Goal: Task Accomplishment & Management: Use online tool/utility

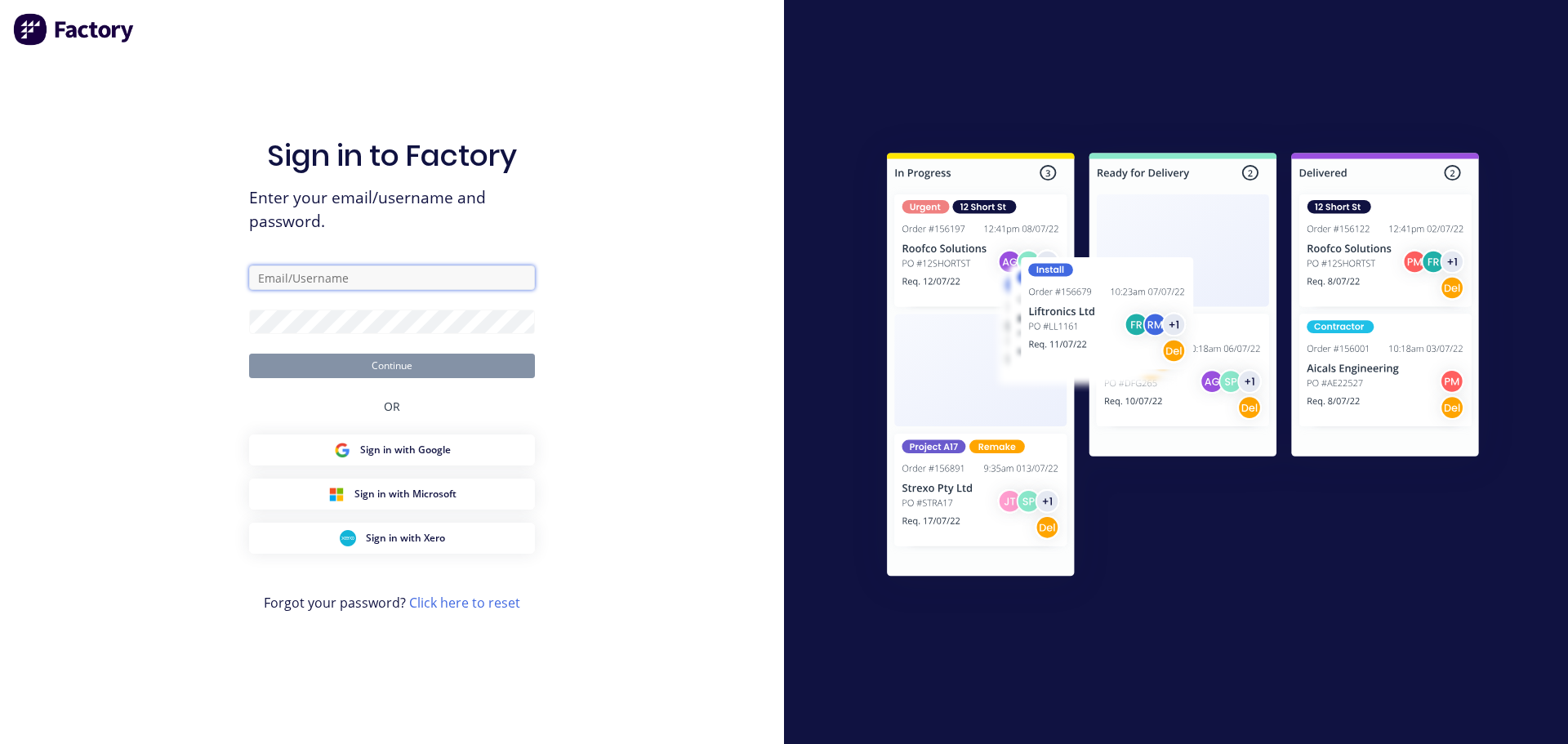
type input "[PERSON_NAME][EMAIL_ADDRESS][DOMAIN_NAME]"
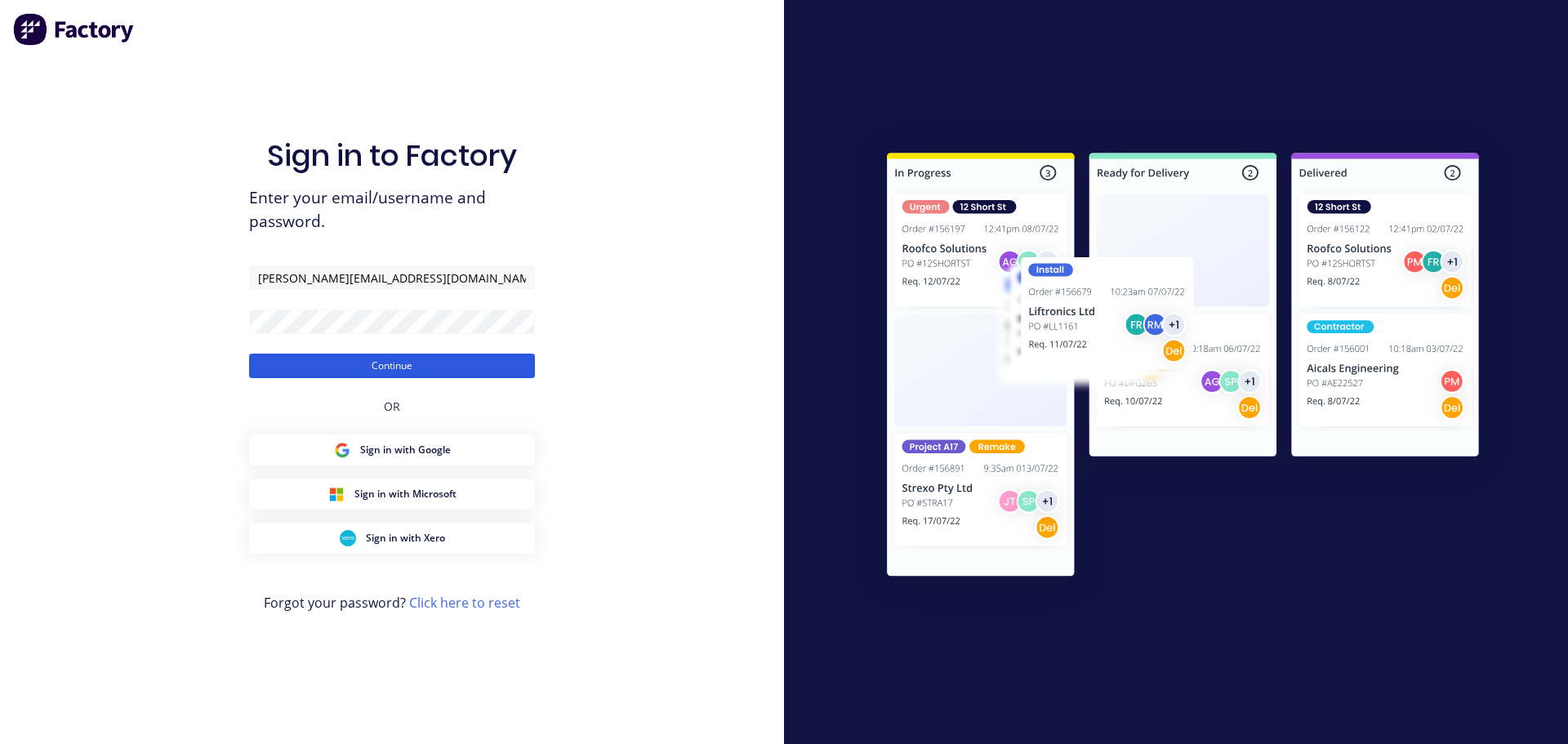
click at [365, 376] on button "Continue" at bounding box center [392, 365] width 286 height 24
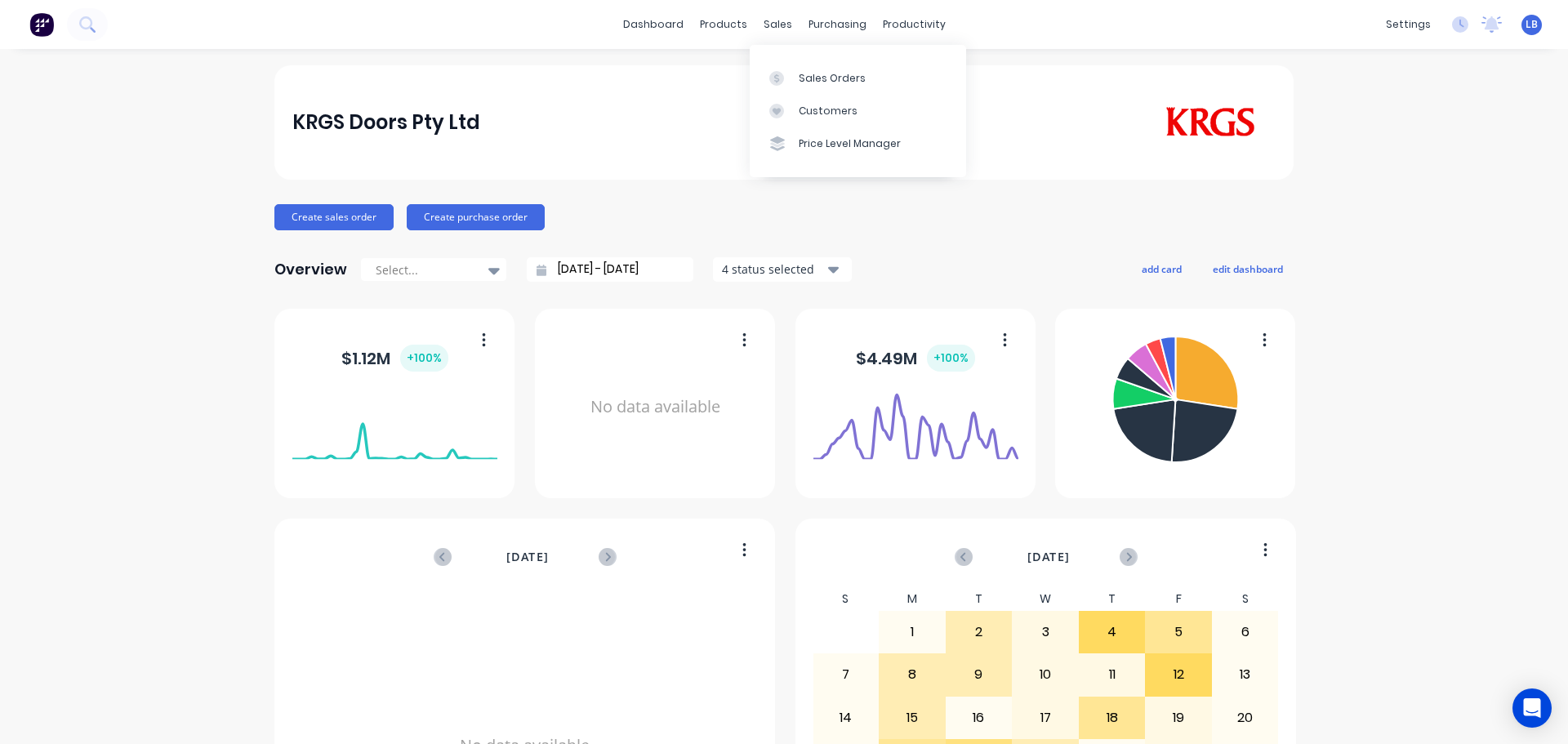
click at [1339, 180] on div "KRGS Doors Pty Ltd Create sales order Create purchase order Overview Select... …" at bounding box center [784, 491] width 1568 height 853
click at [824, 79] on div "Sales Orders" at bounding box center [832, 79] width 67 height 14
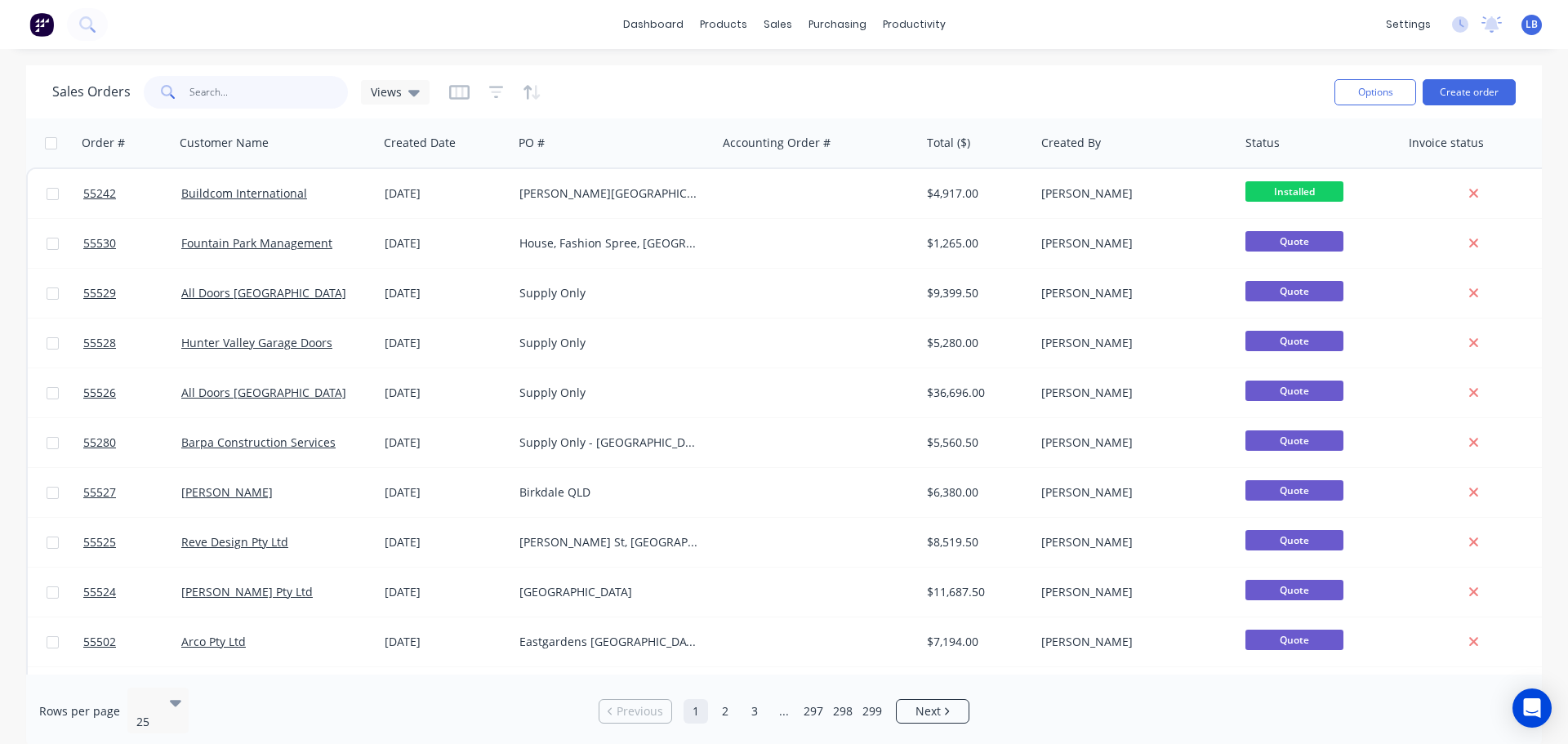
drag, startPoint x: 205, startPoint y: 96, endPoint x: 235, endPoint y: 110, distance: 33.1
click at [205, 96] on input "text" at bounding box center [269, 92] width 159 height 33
type input "55444"
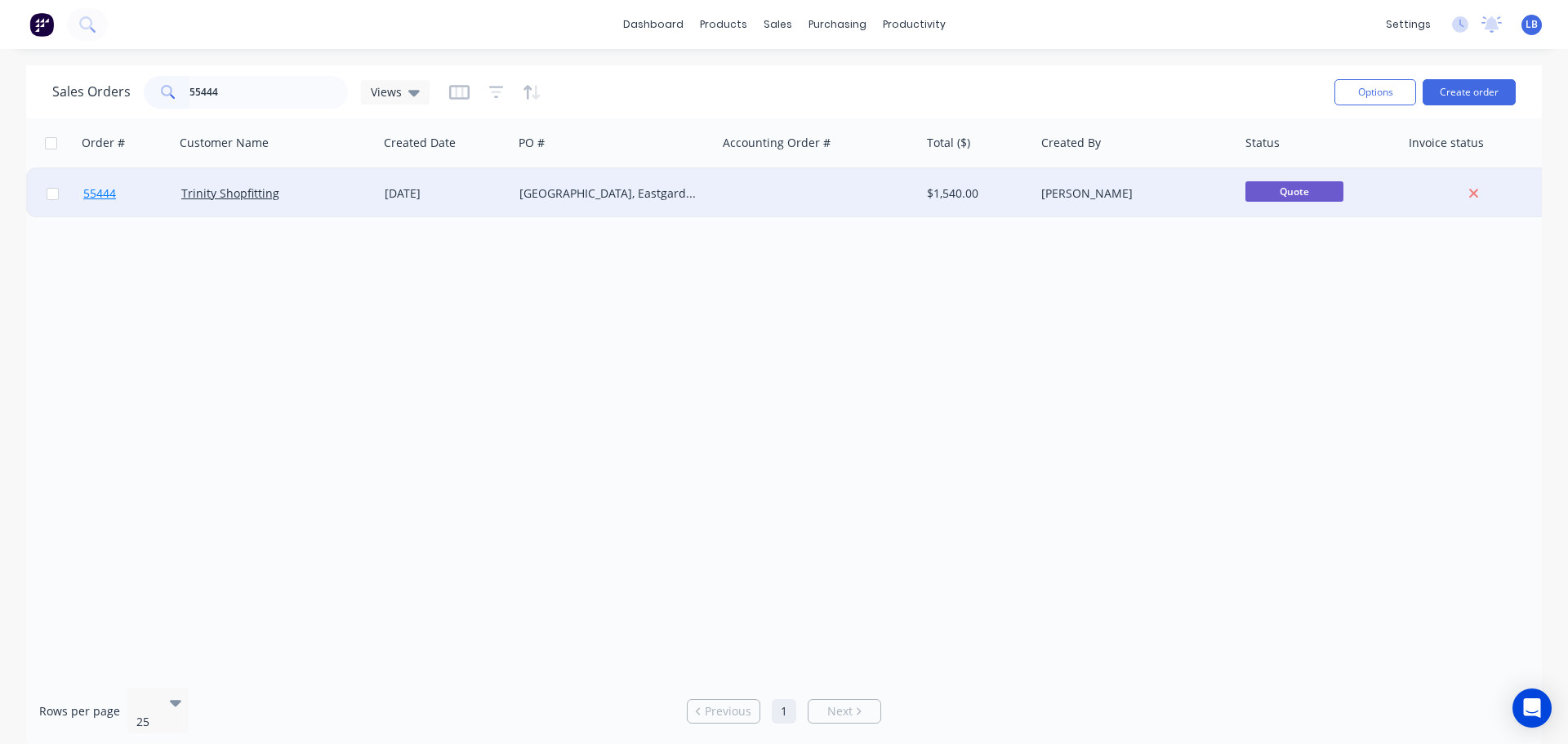
click at [90, 191] on span "55444" at bounding box center [99, 194] width 33 height 16
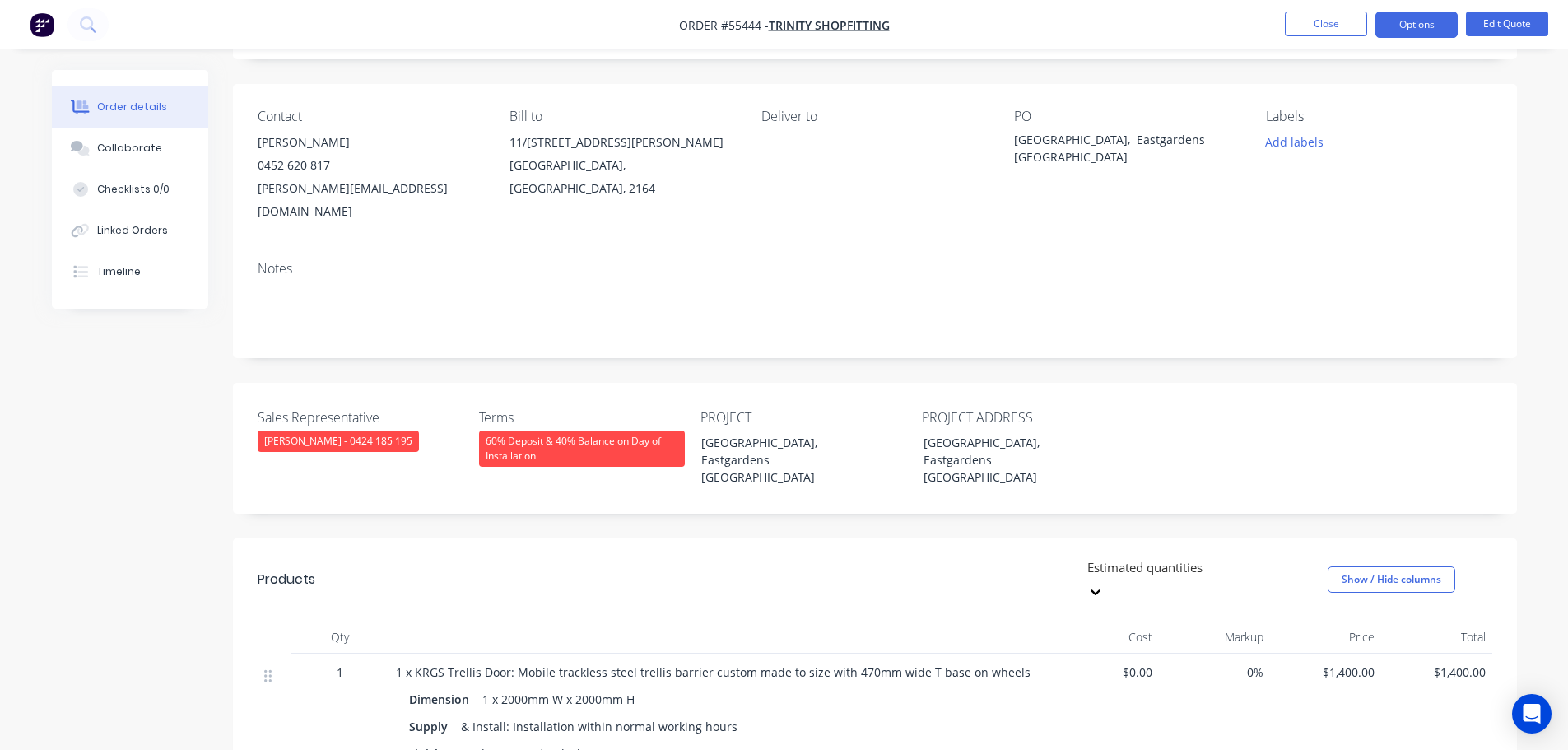
scroll to position [82, 0]
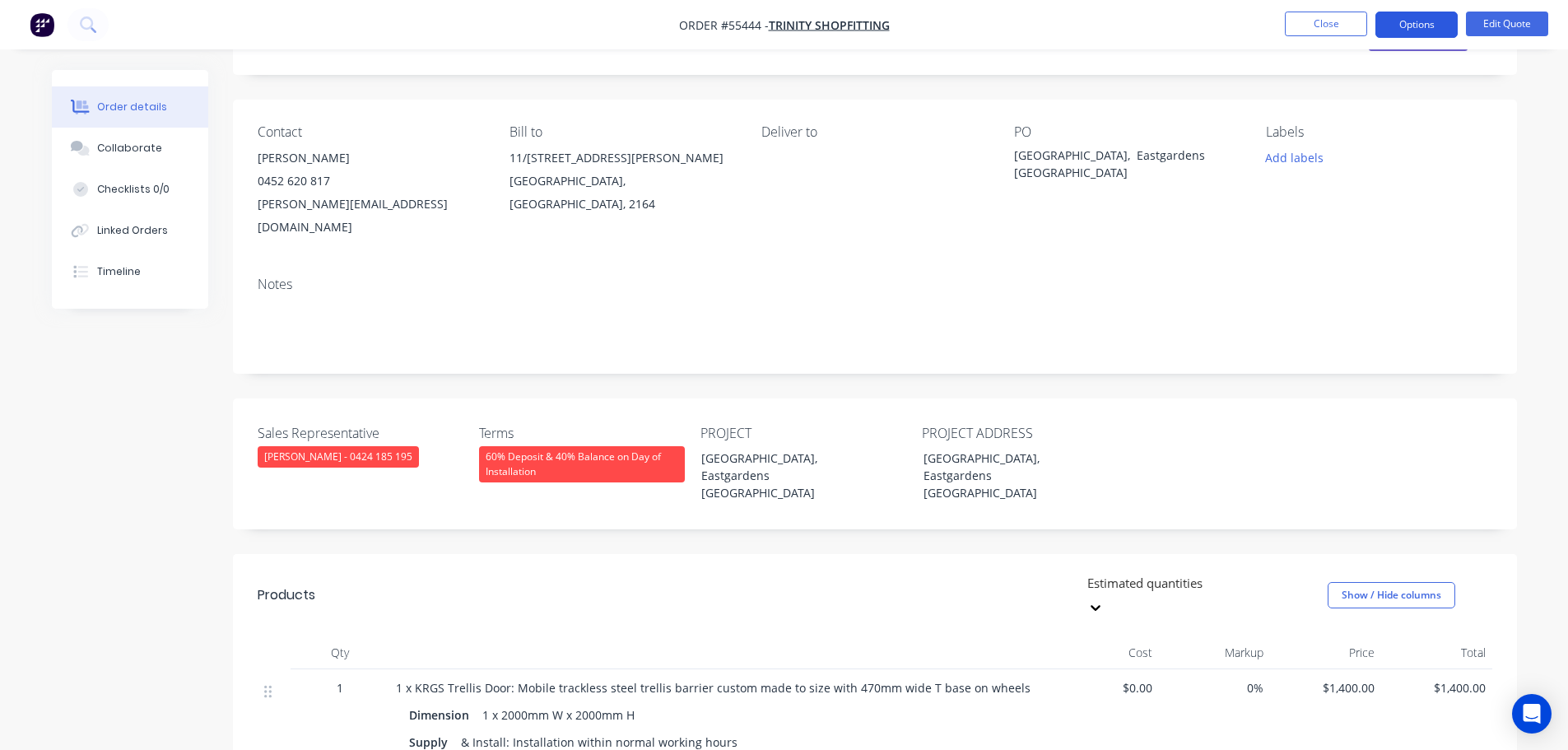
click at [1410, 27] on button "Options" at bounding box center [1416, 24] width 82 height 26
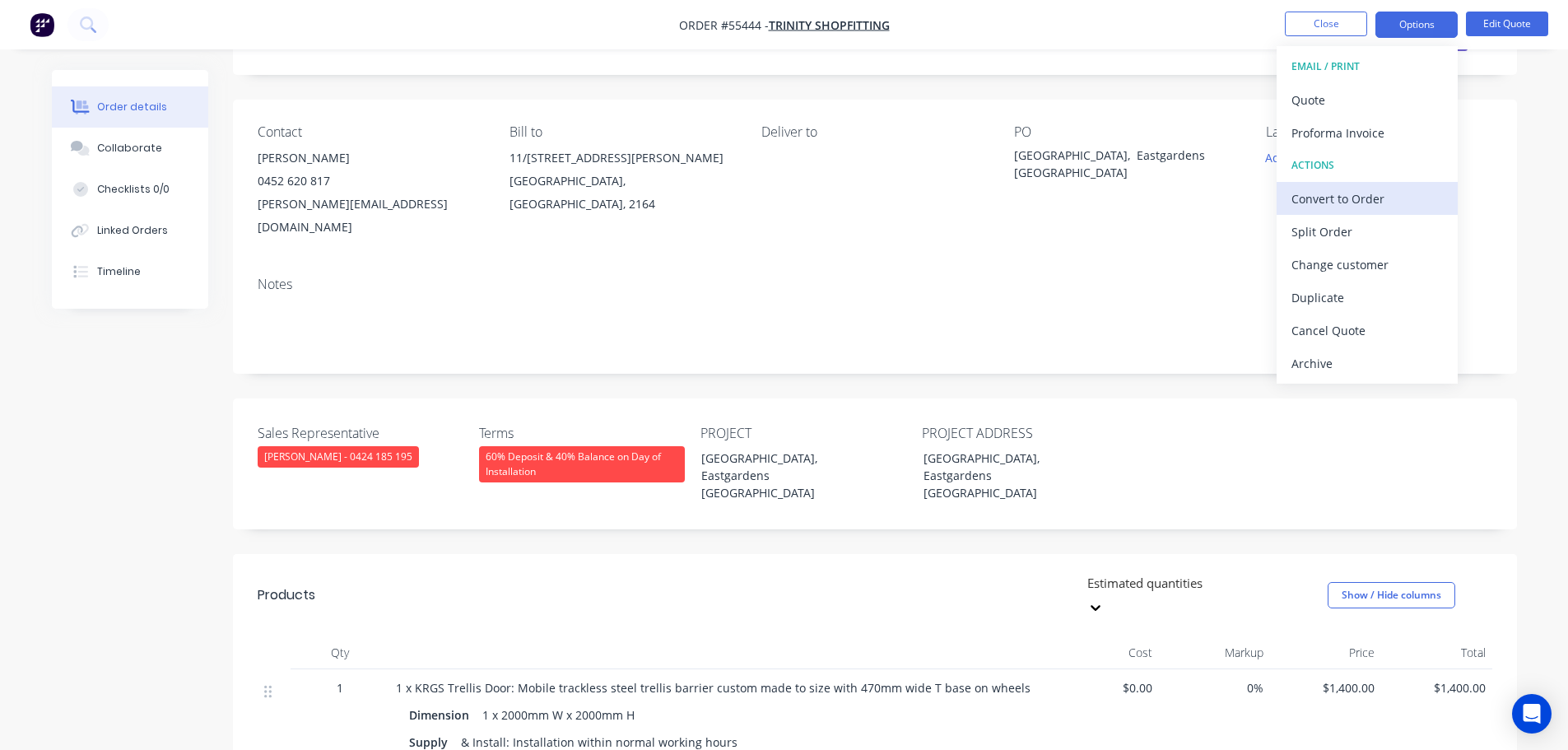
click at [1360, 203] on div "Convert to Order" at bounding box center [1367, 199] width 151 height 24
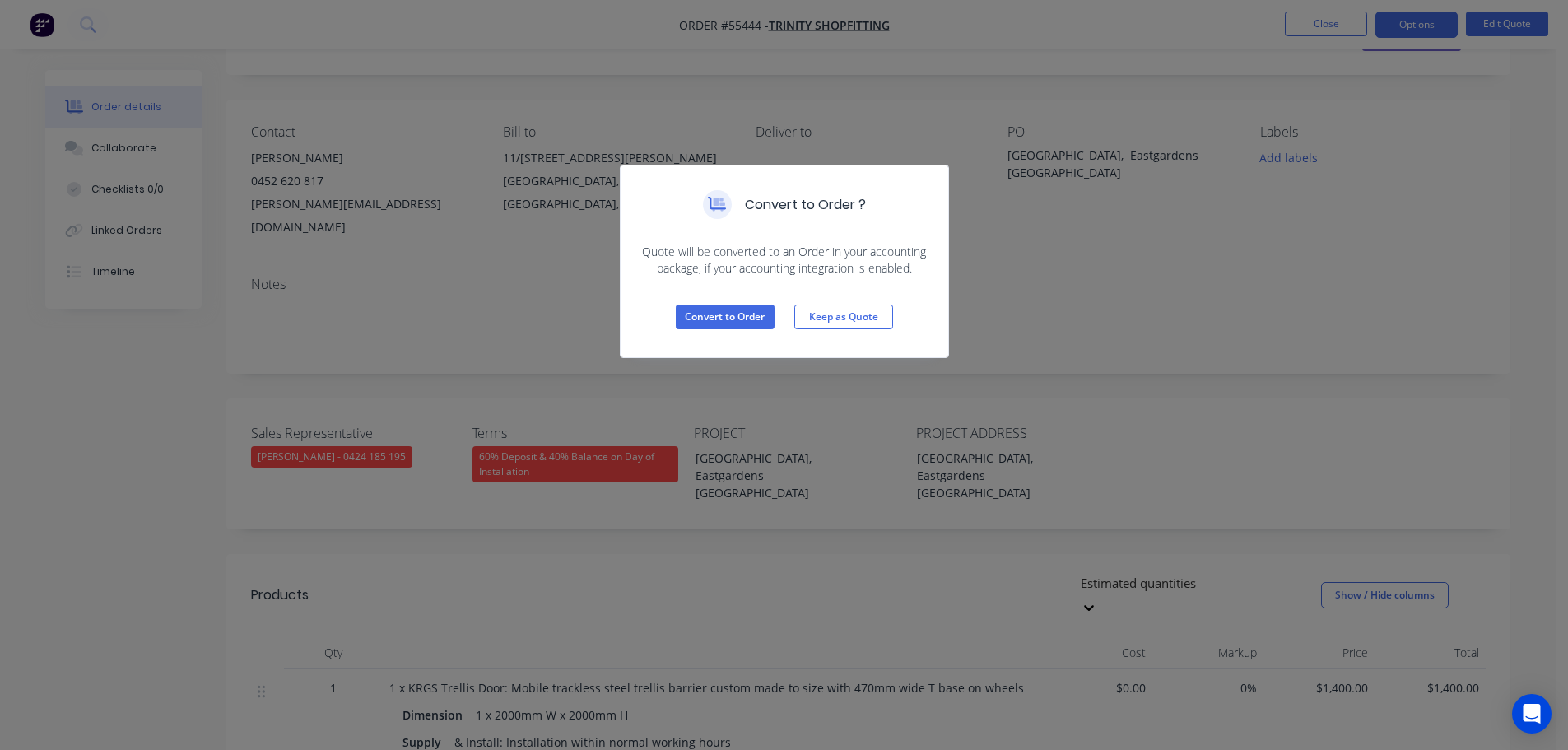
click at [728, 300] on div "Convert to Order Keep as Quote" at bounding box center [785, 317] width 328 height 81
click at [725, 323] on button "Convert to Order" at bounding box center [725, 316] width 99 height 24
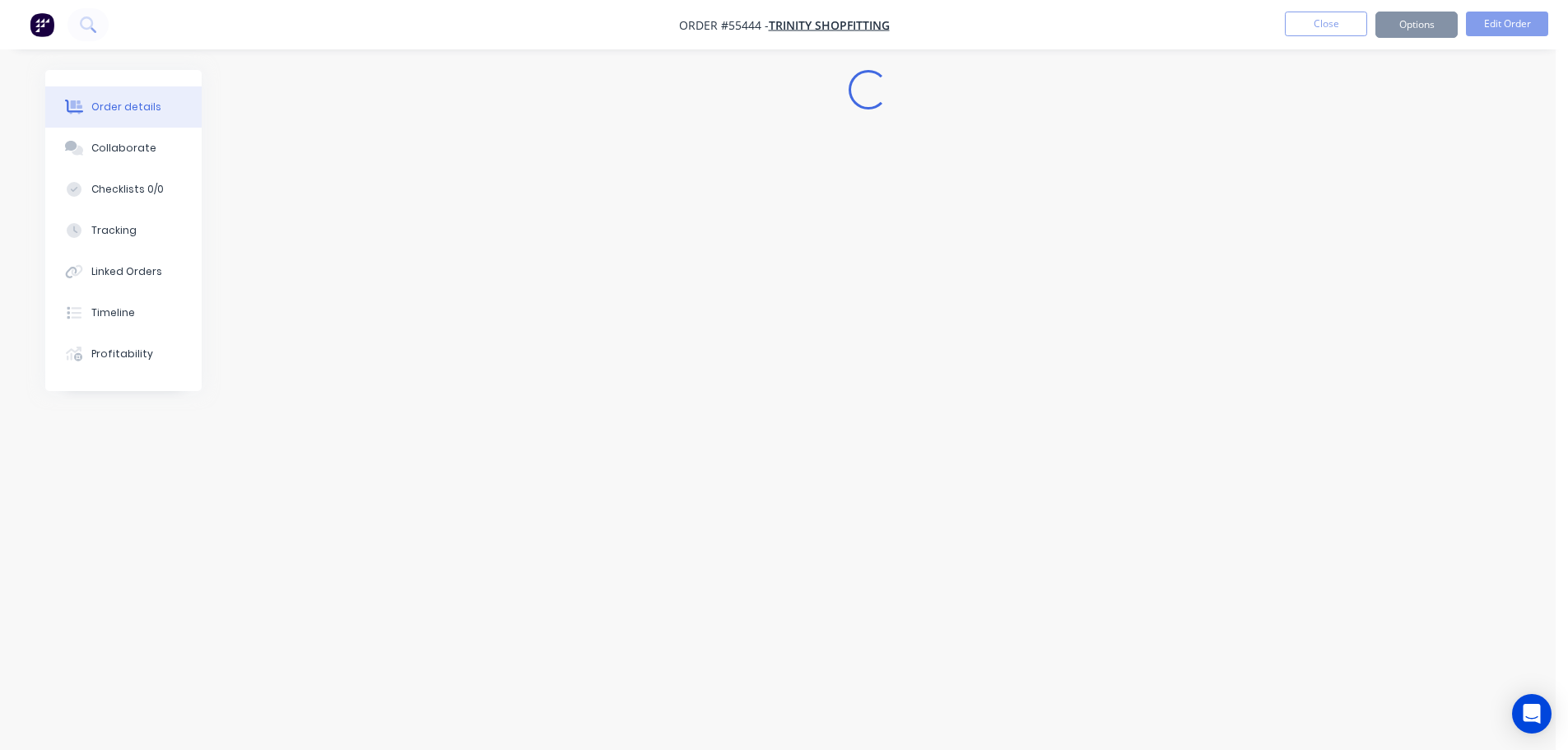
scroll to position [0, 0]
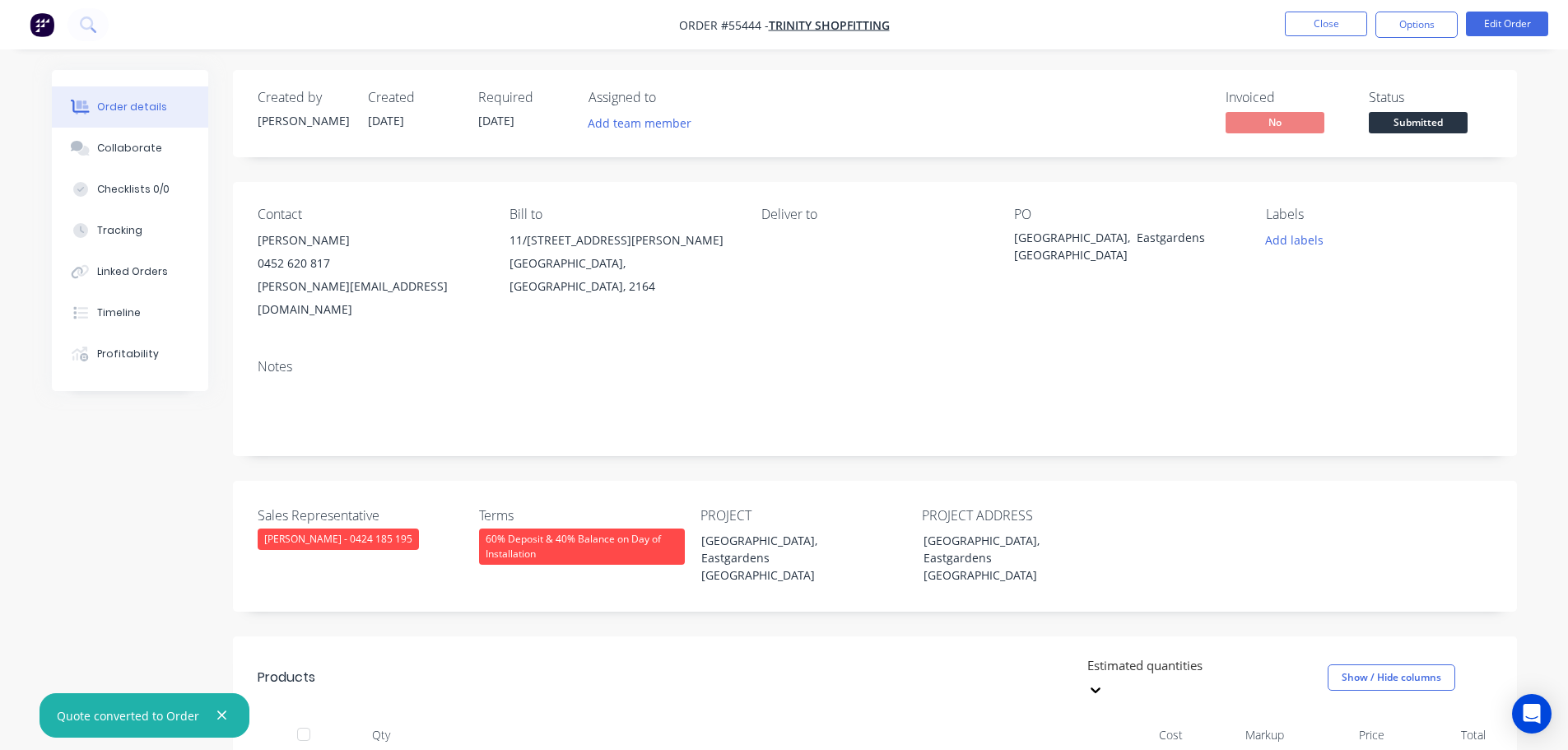
click at [1414, 130] on span "Submitted" at bounding box center [1419, 122] width 99 height 21
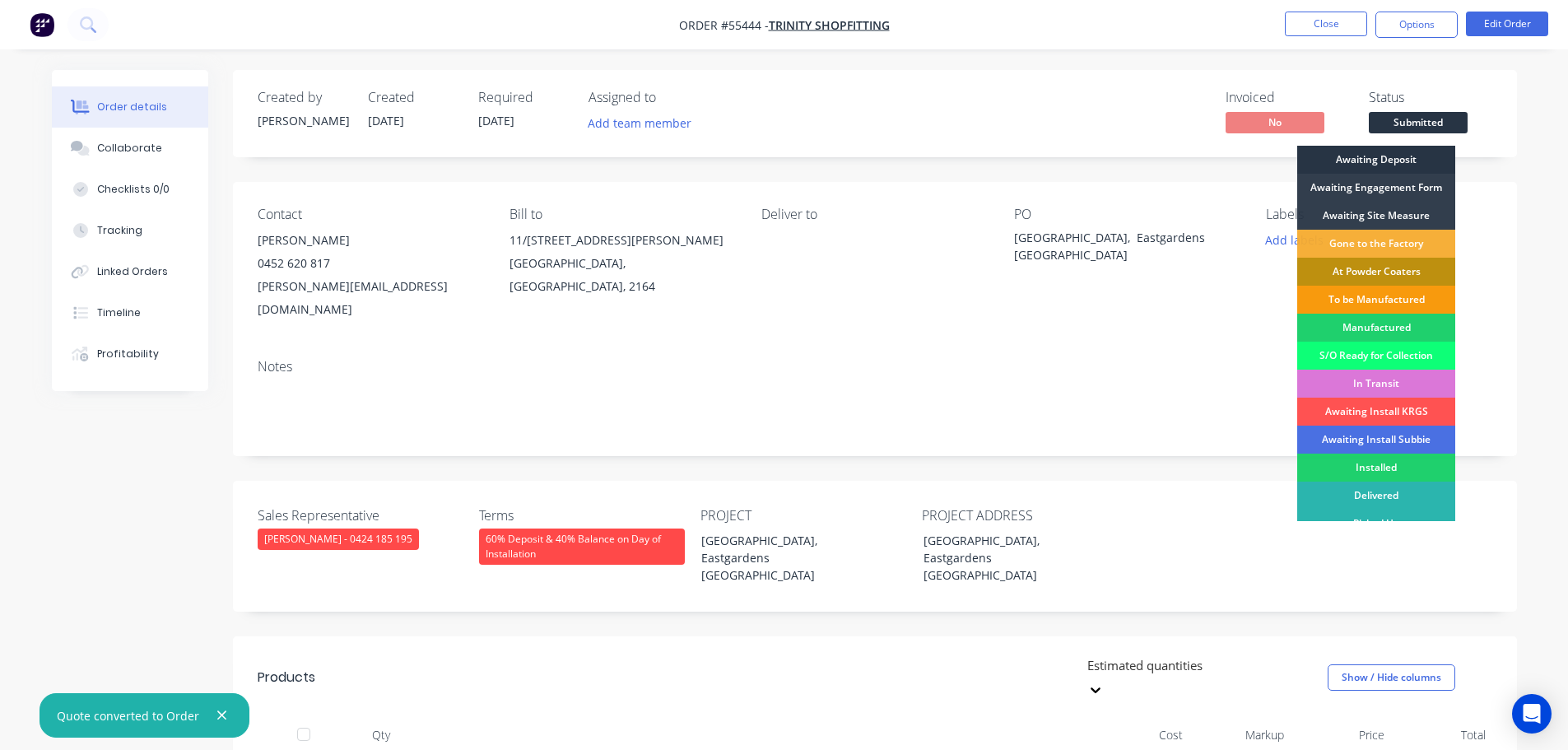
click at [1389, 162] on div "Awaiting Deposit" at bounding box center [1377, 159] width 158 height 28
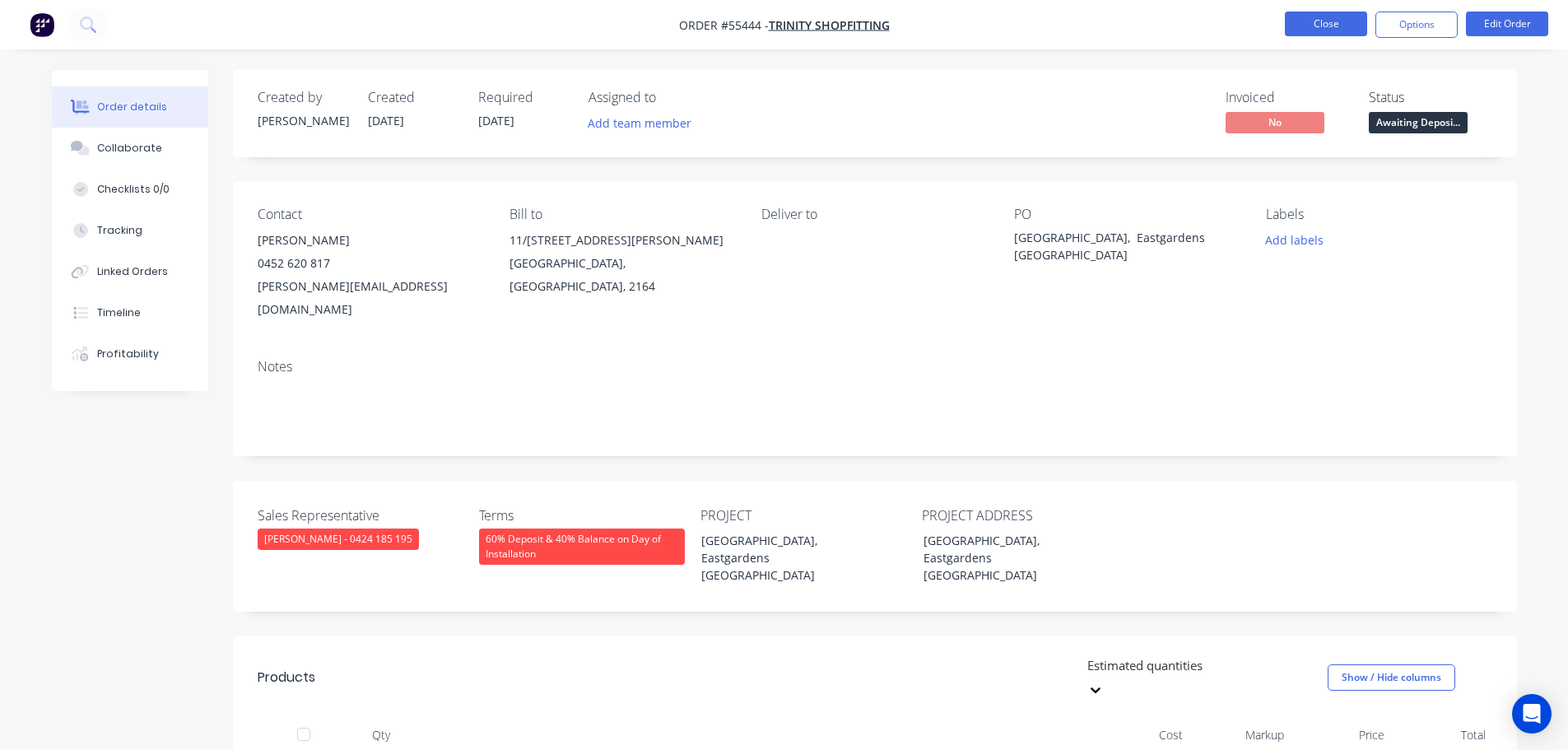
click at [1309, 25] on button "Close" at bounding box center [1326, 23] width 82 height 24
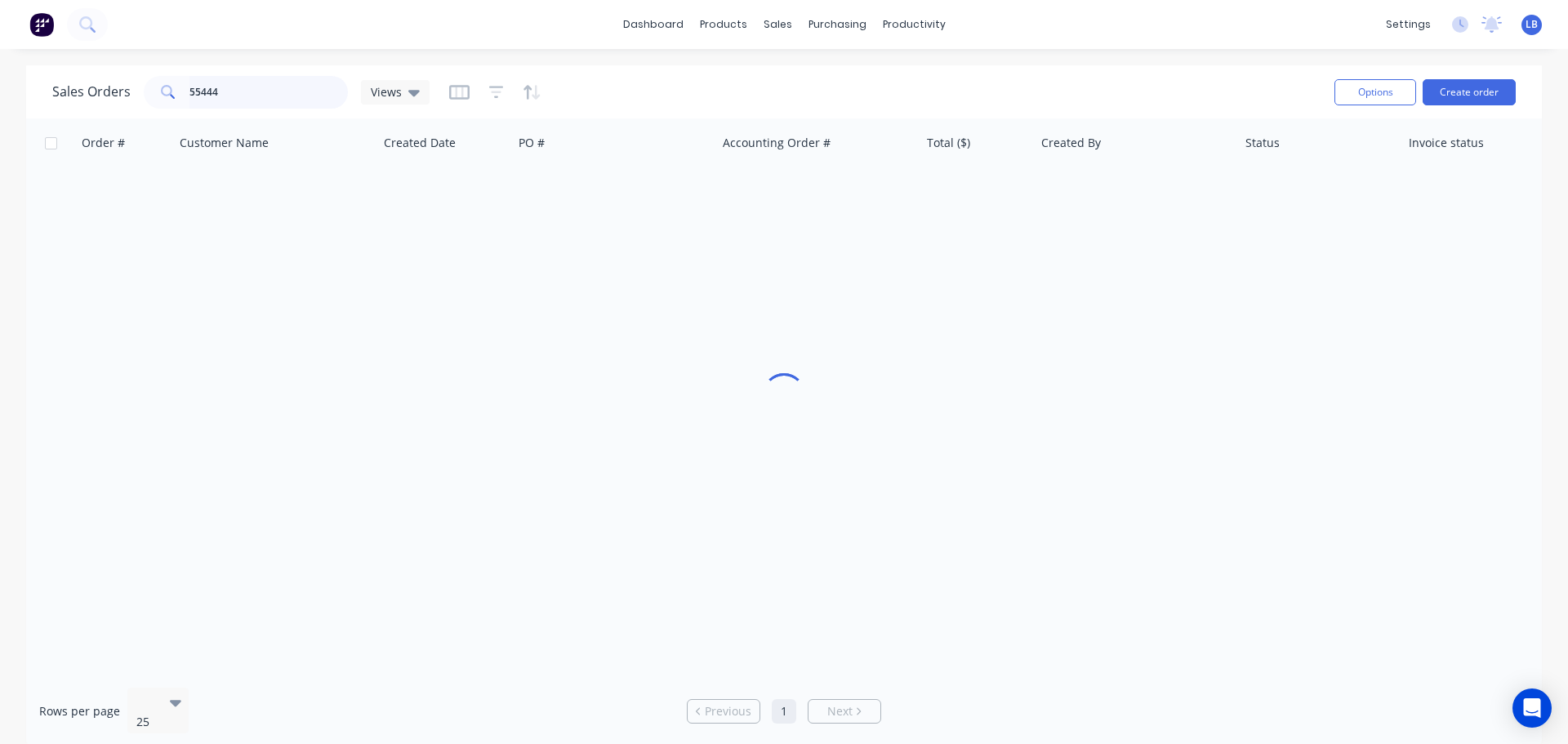
drag, startPoint x: 229, startPoint y: 87, endPoint x: 159, endPoint y: 114, distance: 75.0
click at [159, 114] on div "Sales Orders 55444 Views Options Create order" at bounding box center [784, 91] width 1516 height 53
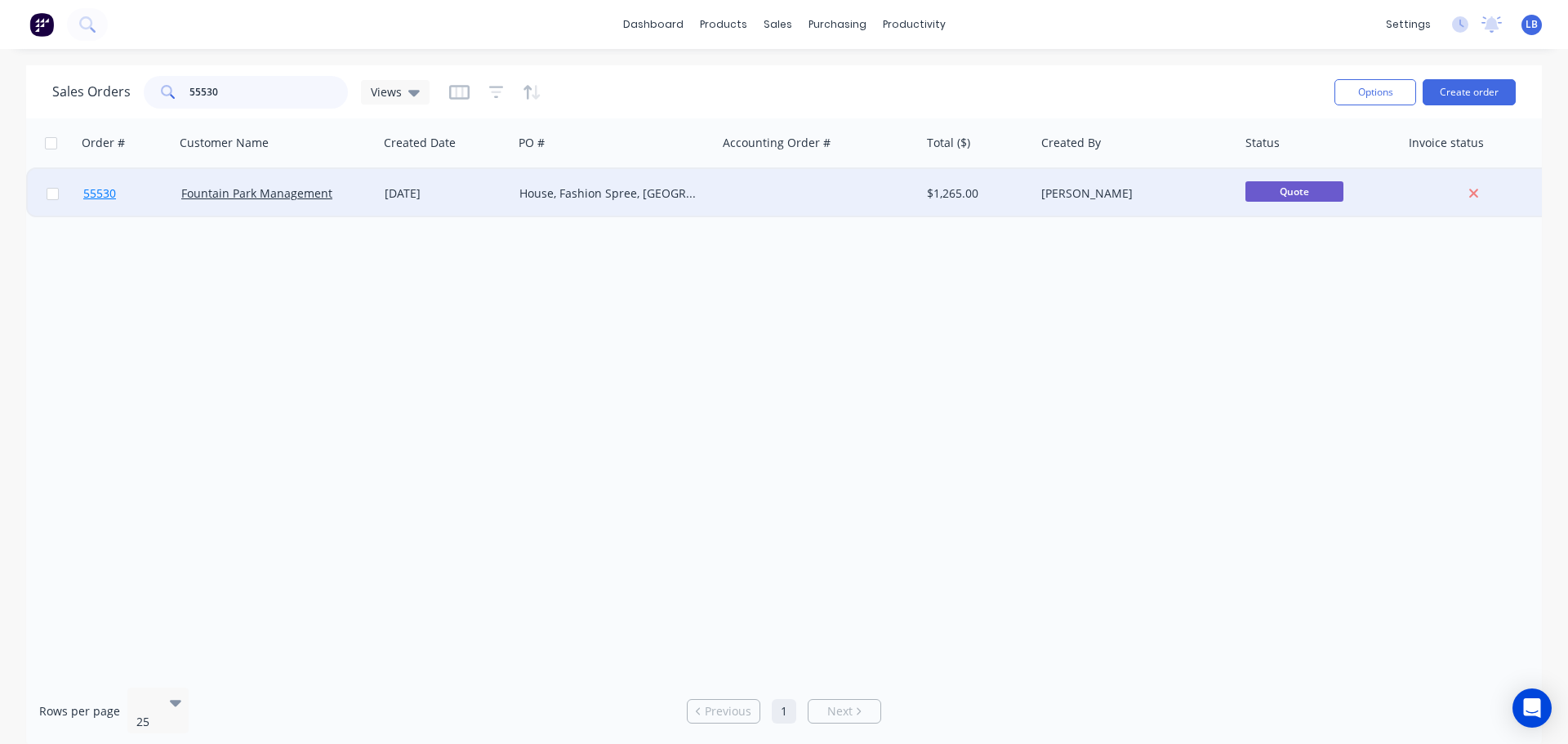
type input "55530"
click at [99, 196] on span "55530" at bounding box center [99, 194] width 33 height 16
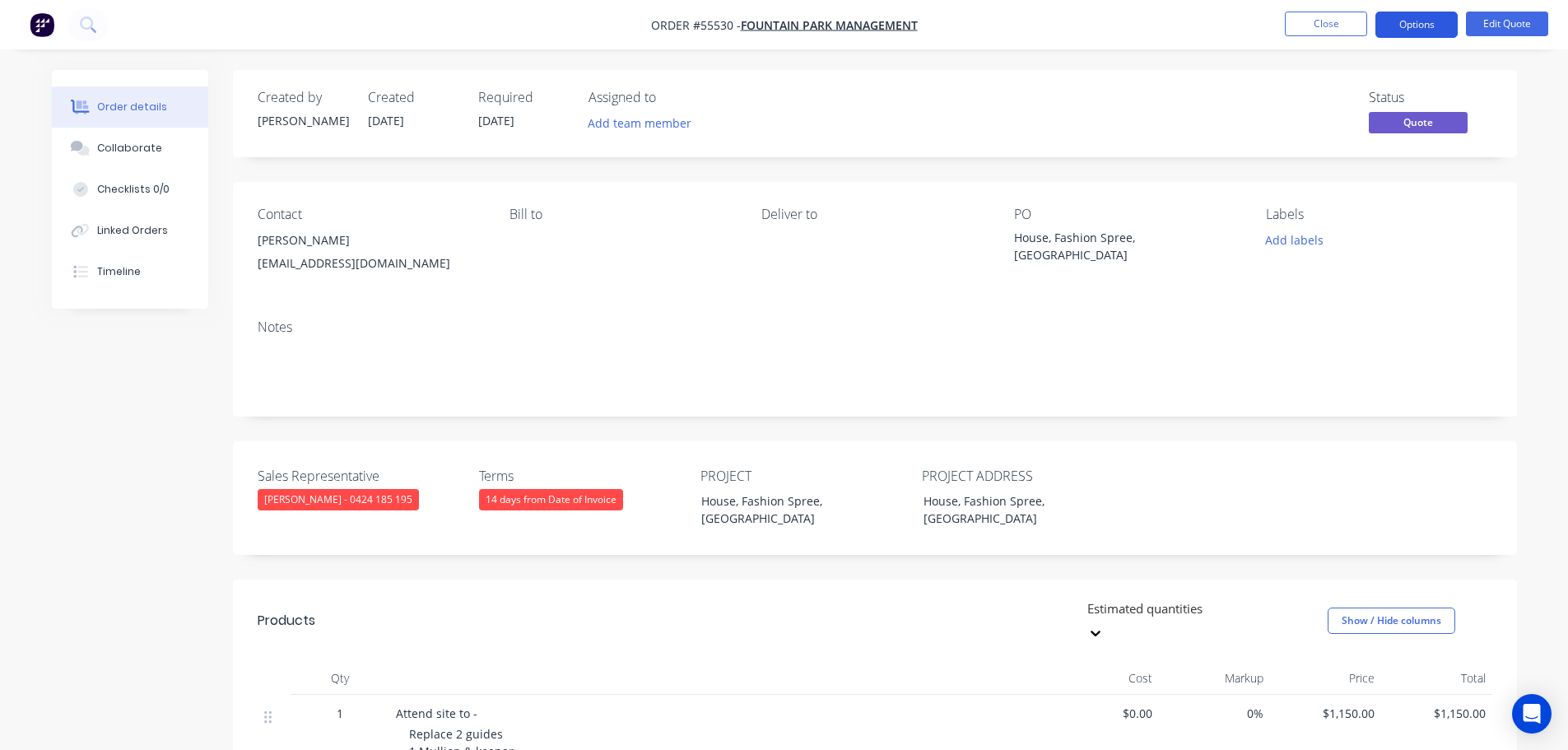
click at [1393, 23] on button "Options" at bounding box center [1416, 24] width 82 height 26
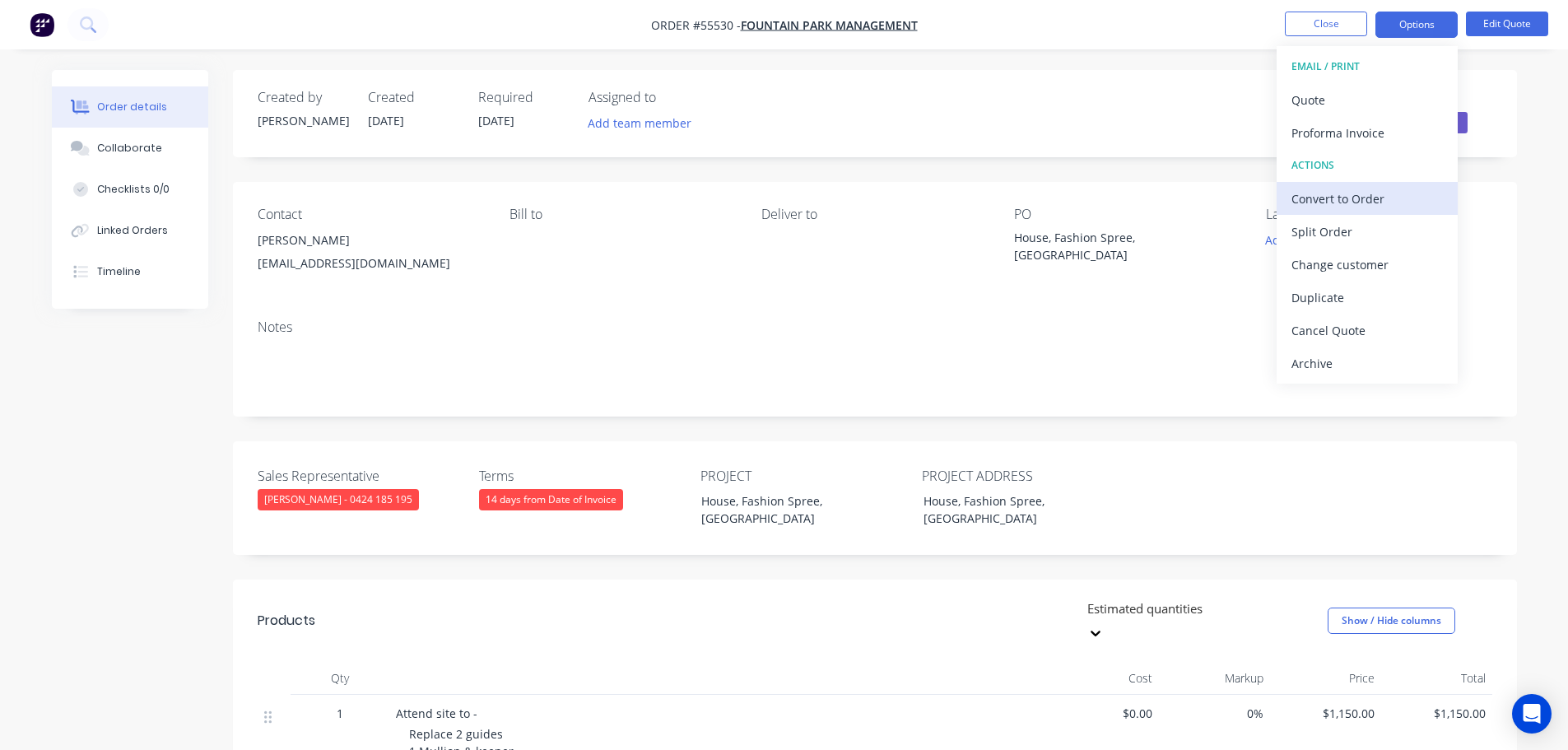
click at [1322, 196] on div "Convert to Order" at bounding box center [1367, 199] width 151 height 24
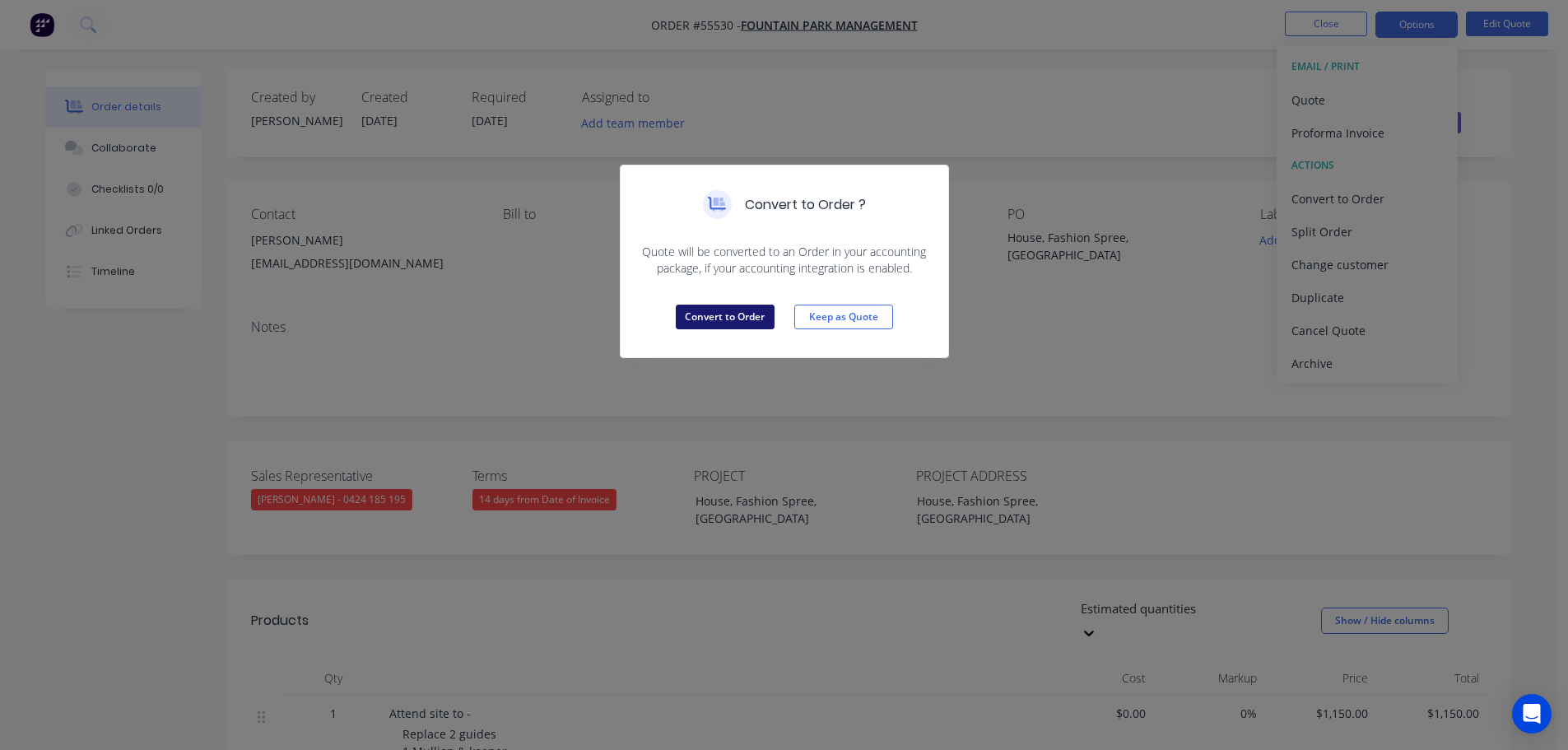
click at [678, 316] on button "Convert to Order" at bounding box center [725, 316] width 99 height 24
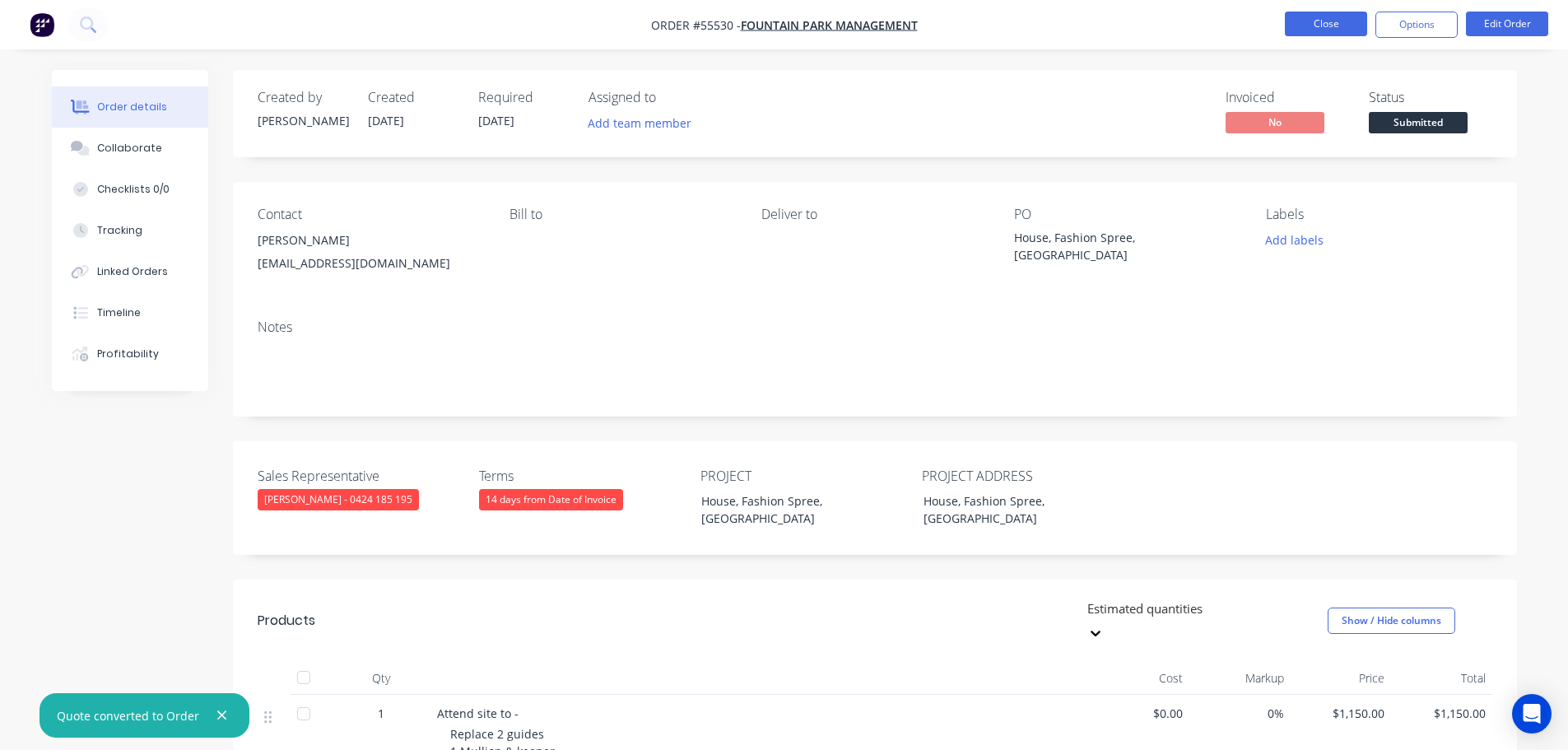
click at [1304, 22] on button "Close" at bounding box center [1326, 23] width 82 height 24
